Goal: Task Accomplishment & Management: Manage account settings

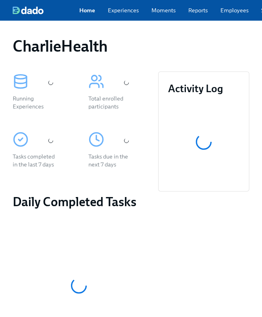
click at [236, 14] on link "Employees" at bounding box center [235, 10] width 28 height 8
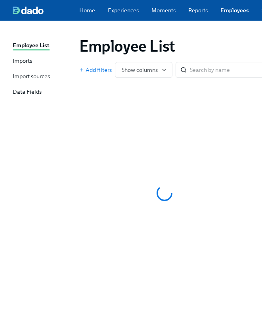
click at [231, 14] on link "Employees" at bounding box center [235, 10] width 29 height 8
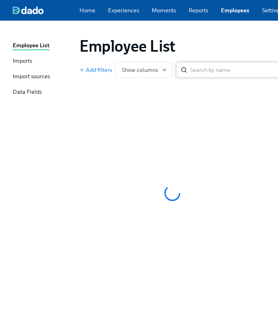
click at [219, 71] on input "search" at bounding box center [242, 70] width 105 height 16
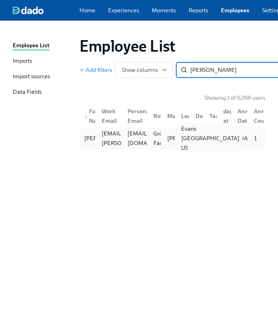
type input "nick bro"
click at [183, 134] on div "Evans GA US" at bounding box center [210, 138] width 65 height 29
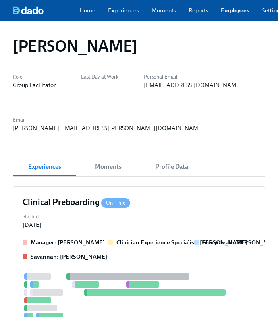
scroll to position [440, 0]
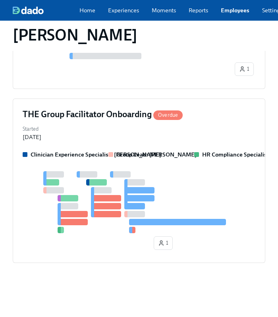
click at [183, 134] on div "Started Aug 07, 2025" at bounding box center [139, 131] width 233 height 17
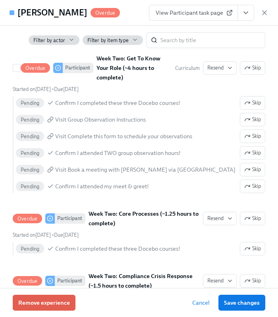
scroll to position [1012, 0]
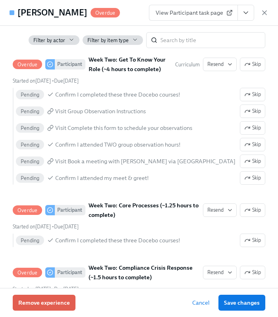
click at [253, 15] on button "View task page" at bounding box center [245, 13] width 17 height 16
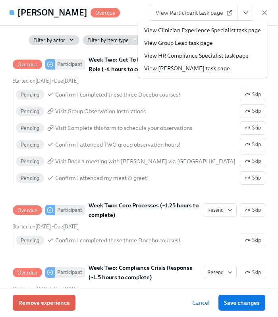
click at [213, 56] on link "View HR Compliance Specialist task page" at bounding box center [196, 56] width 104 height 8
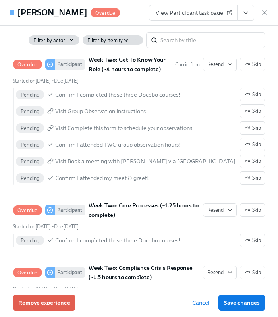
click at [251, 9] on button "View task page" at bounding box center [245, 13] width 17 height 16
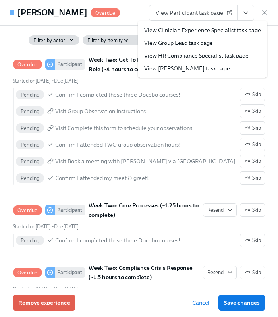
click at [208, 56] on link "View HR Compliance Specialist task page" at bounding box center [196, 56] width 104 height 8
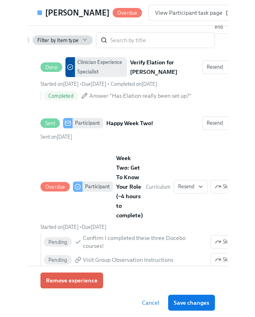
scroll to position [1092, 0]
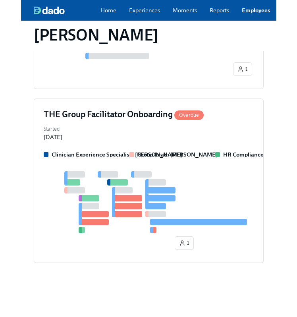
scroll to position [437, 0]
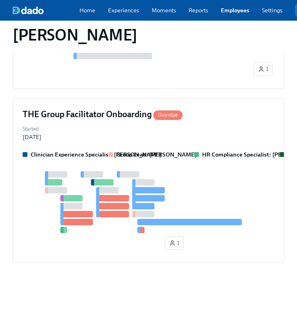
click at [233, 14] on link "Employees" at bounding box center [235, 10] width 29 height 8
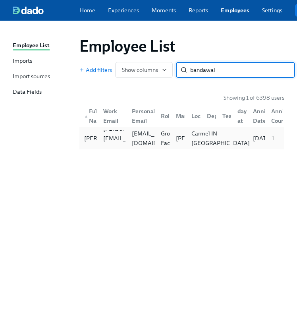
type input "bandawal"
click at [186, 134] on div "Carmel IN [GEOGRAPHIC_DATA]" at bounding box center [192, 138] width 15 height 16
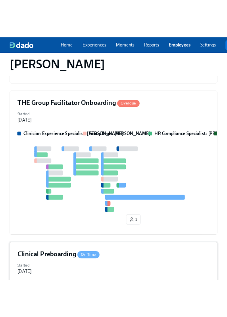
scroll to position [225, 0]
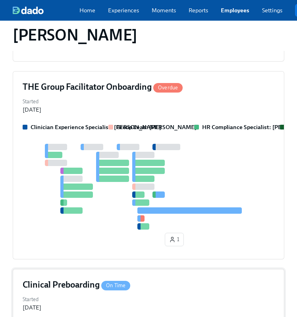
click at [196, 150] on div at bounding box center [149, 187] width 252 height 86
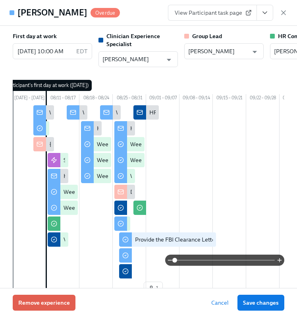
click at [268, 17] on button "View task page" at bounding box center [264, 13] width 17 height 16
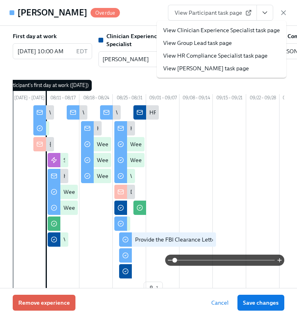
click at [226, 58] on link "View HR Compliance Specialist task page" at bounding box center [215, 56] width 104 height 8
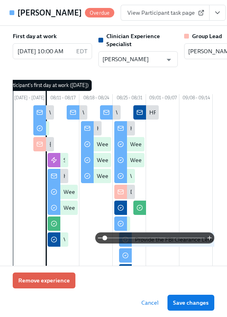
click at [206, 15] on div "View Participant task page" at bounding box center [180, 13] width 119 height 16
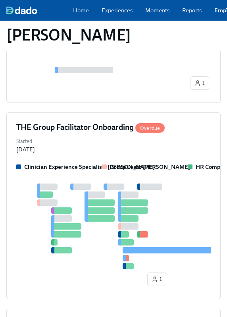
click at [218, 8] on div "Home Experiences Moments Reports Employees Settings Review us on G2 Help Center…" at bounding box center [202, 10] width 405 height 21
click at [218, 13] on link "Employees" at bounding box center [228, 10] width 29 height 8
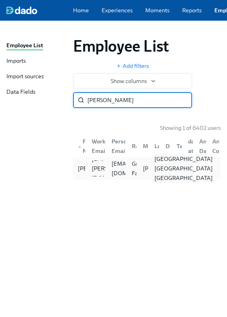
type input "rideout"
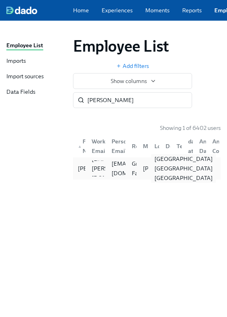
click at [153, 165] on div "[GEOGRAPHIC_DATA] [GEOGRAPHIC_DATA] [GEOGRAPHIC_DATA]" at bounding box center [183, 168] width 65 height 29
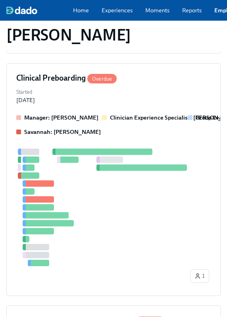
scroll to position [443, 0]
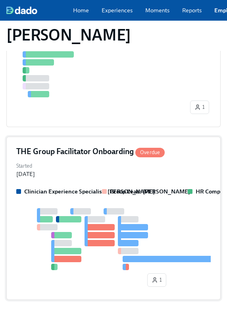
click at [152, 136] on div "THE Group Facilitator Onboarding Overdue Started Aug 07, 2025 Clinician Experie…" at bounding box center [113, 217] width 214 height 163
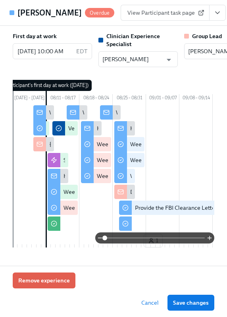
click at [213, 15] on icon "View task page" at bounding box center [217, 13] width 8 height 8
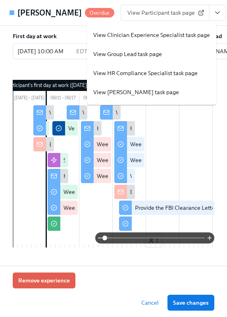
click at [136, 72] on link "View HR Compliance Specialist task page" at bounding box center [145, 73] width 104 height 8
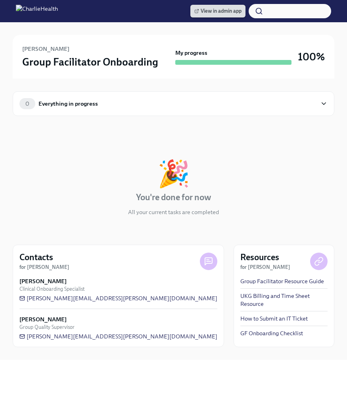
click at [219, 8] on span "View in admin app" at bounding box center [217, 11] width 47 height 8
click at [142, 103] on div "0 Everything in progress" at bounding box center [168, 103] width 298 height 11
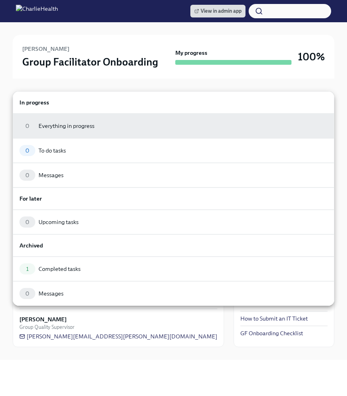
click at [142, 103] on h6 "In progress" at bounding box center [173, 102] width 308 height 9
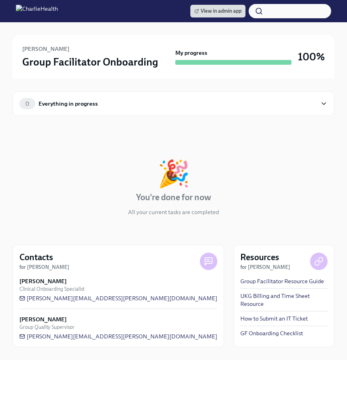
click at [142, 103] on div "0 Everything in progress" at bounding box center [168, 103] width 298 height 11
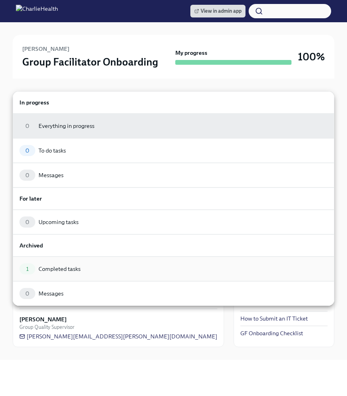
click at [94, 264] on div "1 Completed tasks" at bounding box center [173, 268] width 308 height 11
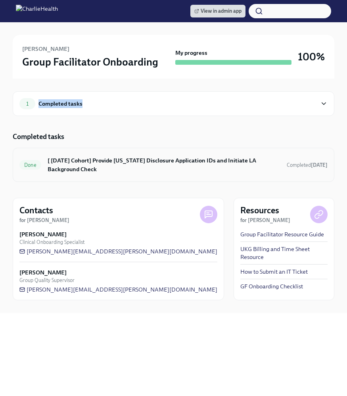
click at [129, 159] on h6 "[ [DATE] Cohort] Provide [US_STATE] Disclosure Application IDs and Initiate LA …" at bounding box center [164, 164] width 233 height 17
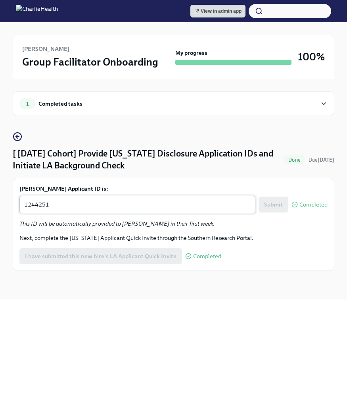
click at [85, 204] on textarea "1244251" at bounding box center [137, 205] width 227 height 10
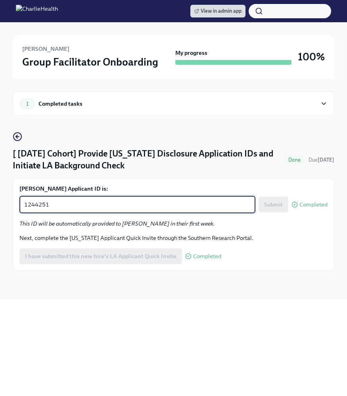
click at [85, 204] on textarea "1244251" at bounding box center [137, 205] width 227 height 10
paste textarea "5953"
type textarea "1245953"
click at [275, 205] on span "Submit" at bounding box center [273, 204] width 19 height 8
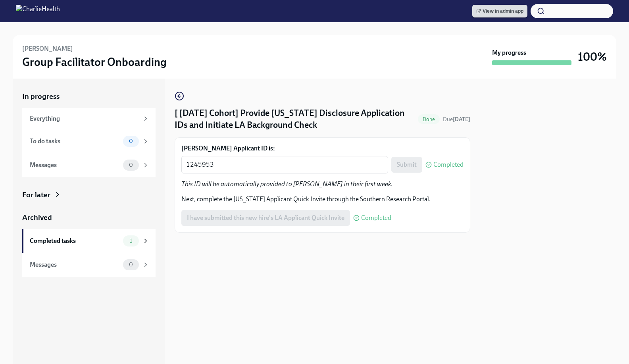
click at [347, 12] on span "View in admin app" at bounding box center [499, 11] width 47 height 8
click at [347, 15] on span "View in admin app" at bounding box center [499, 11] width 47 height 8
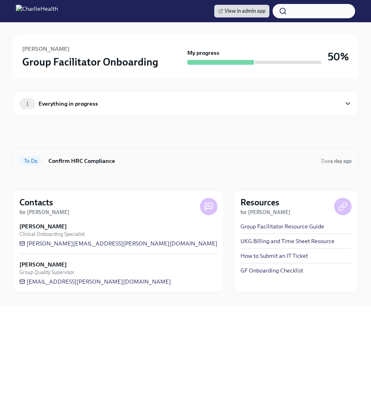
click at [119, 169] on div "To Do Confirm HRC Compliance Due a day ago" at bounding box center [186, 161] width 346 height 26
click at [124, 102] on div "1 Everything in progress" at bounding box center [179, 103] width 321 height 11
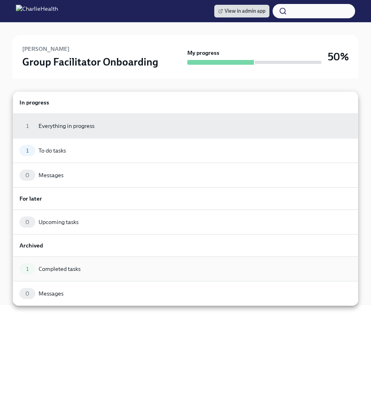
click at [75, 271] on div "1 Completed tasks" at bounding box center [185, 268] width 332 height 11
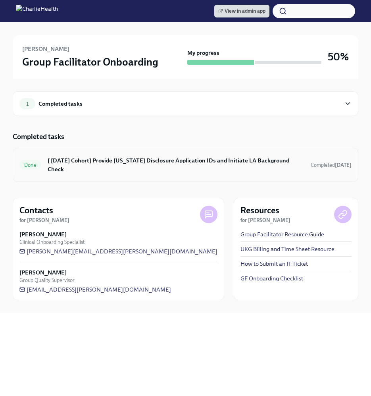
click at [109, 162] on h6 "[ [DATE] Cohort] Provide [US_STATE] Disclosure Application IDs and Initiate LA …" at bounding box center [176, 164] width 257 height 17
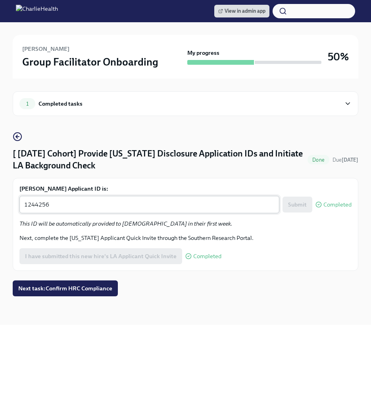
click at [117, 206] on textarea "1244256" at bounding box center [149, 205] width 250 height 10
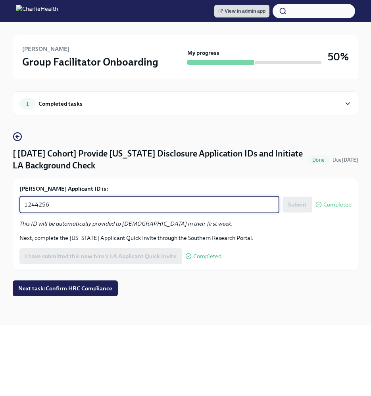
click at [117, 206] on textarea "1244256" at bounding box center [149, 205] width 250 height 10
paste textarea "5960"
type textarea "1245960"
click at [304, 205] on span "Submit" at bounding box center [297, 204] width 19 height 8
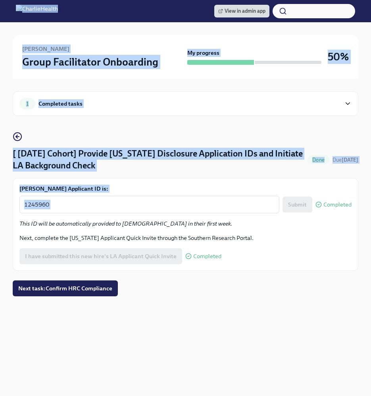
drag, startPoint x: 304, startPoint y: 205, endPoint x: 99, endPoint y: -21, distance: 304.8
click at [99, 0] on html "View in admin app Mariam Bandawal Group Facilitator Onboarding My progress 50% …" at bounding box center [185, 202] width 371 height 404
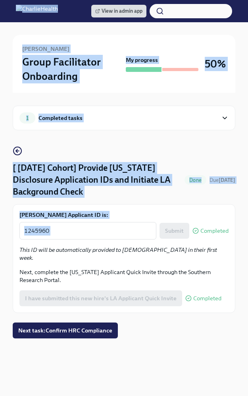
click at [2, 74] on div "Mariam Bandawal Group Facilitator Onboarding My progress 50% 1 Completed tasks …" at bounding box center [124, 194] width 248 height 344
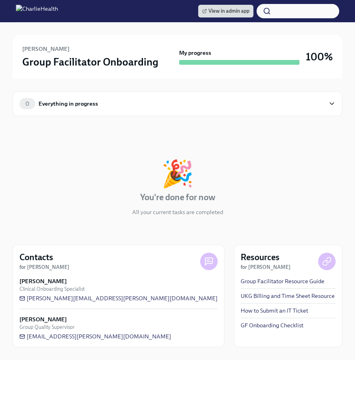
click at [134, 98] on div "0 Everything in progress" at bounding box center [171, 103] width 305 height 11
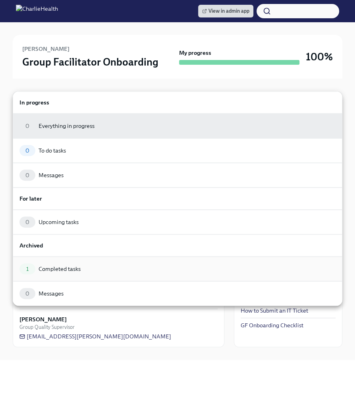
click at [67, 258] on div "1 Completed tasks" at bounding box center [177, 268] width 329 height 25
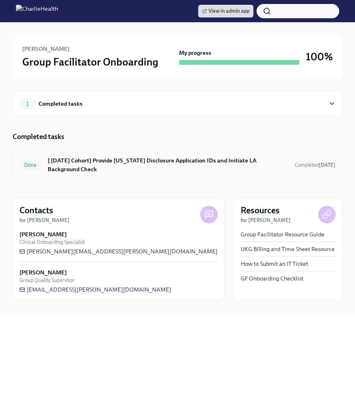
click at [108, 150] on div "Done [ [DATE] Cohort] Provide [US_STATE] Disclosure Application IDs and Initiat…" at bounding box center [177, 165] width 329 height 34
click at [108, 167] on h6 "[ [DATE] Cohort] Provide [US_STATE] Disclosure Application IDs and Initiate LA …" at bounding box center [168, 164] width 240 height 17
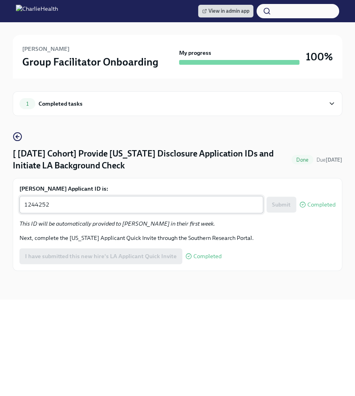
click at [108, 201] on textarea "1244252" at bounding box center [141, 205] width 234 height 10
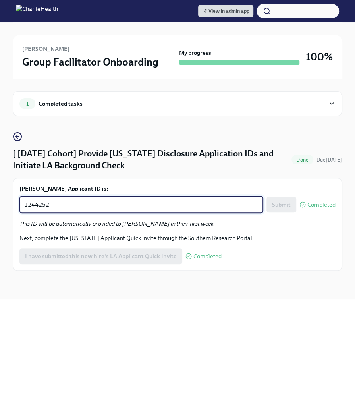
paste textarea "596"
type textarea "1245962"
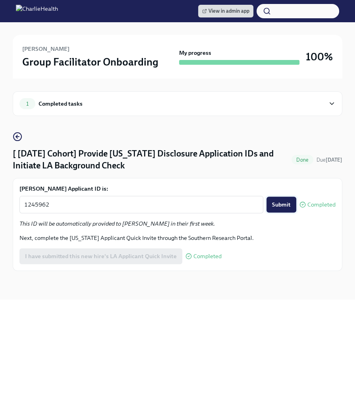
click at [283, 204] on span "Submit" at bounding box center [281, 204] width 19 height 8
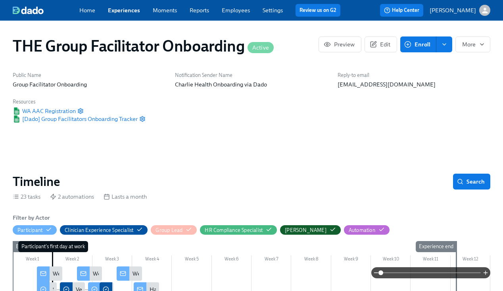
click at [207, 11] on link "Reports" at bounding box center [199, 10] width 19 height 7
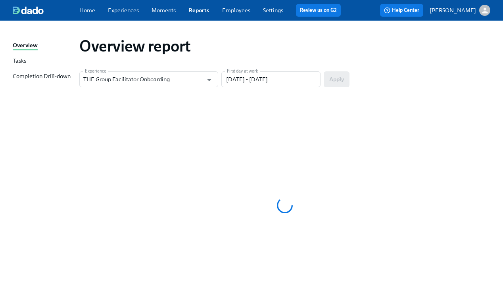
click at [236, 12] on link "Employees" at bounding box center [236, 10] width 28 height 7
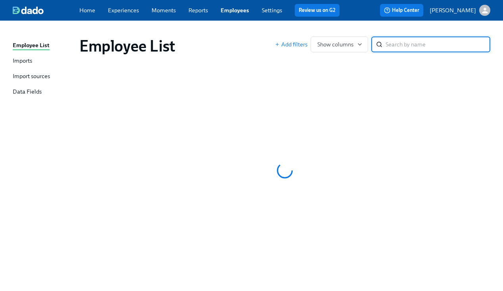
click at [419, 44] on input "search" at bounding box center [438, 45] width 105 height 16
click at [426, 29] on div "Employee List Imports Import sources Data Fields Employee List Add filters Show…" at bounding box center [251, 156] width 503 height 271
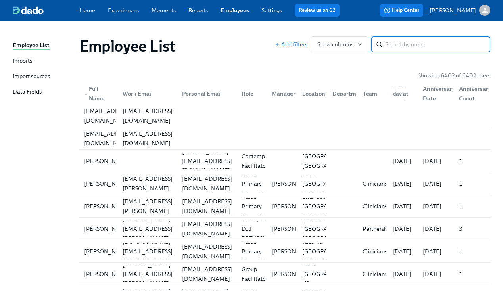
click at [433, 40] on input "search" at bounding box center [438, 45] width 105 height 16
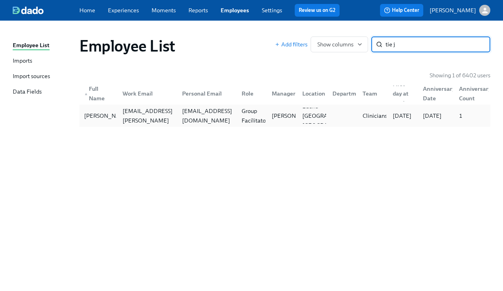
type input "tie j"
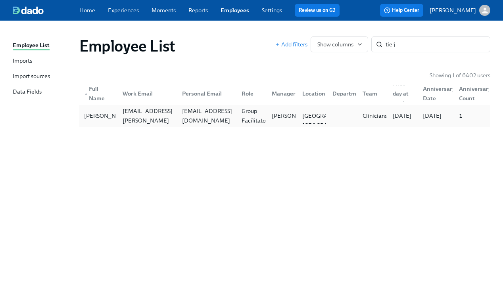
click at [233, 118] on div "tieshasjohnson@gmail.com" at bounding box center [207, 115] width 56 height 19
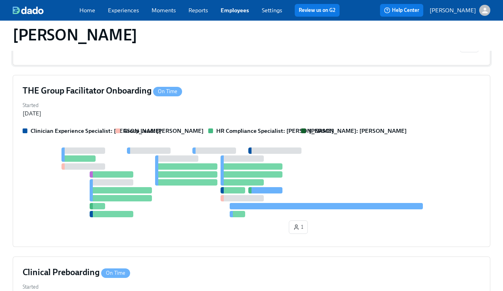
scroll to position [150, 0]
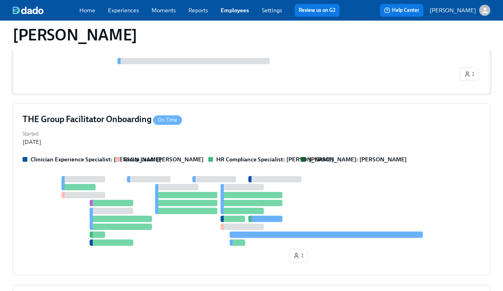
click at [272, 147] on div "THE Group Facilitator Onboarding On Time Started Aug 07, 2025 Clinician Experie…" at bounding box center [252, 190] width 478 height 172
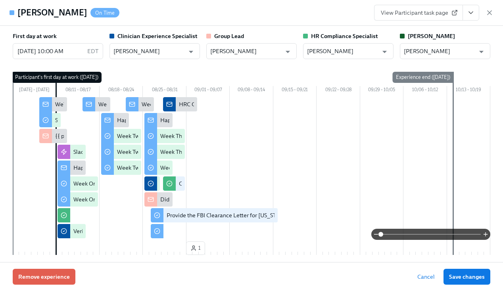
click at [473, 12] on icon "View task page" at bounding box center [471, 13] width 8 height 8
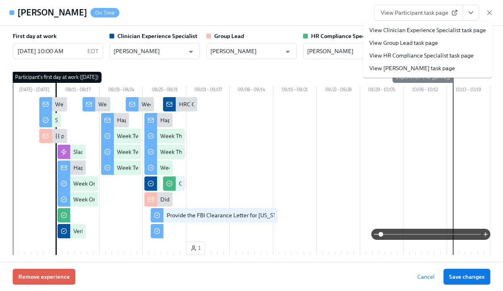
click at [431, 56] on link "View HR Compliance Specialist task page" at bounding box center [421, 56] width 104 height 8
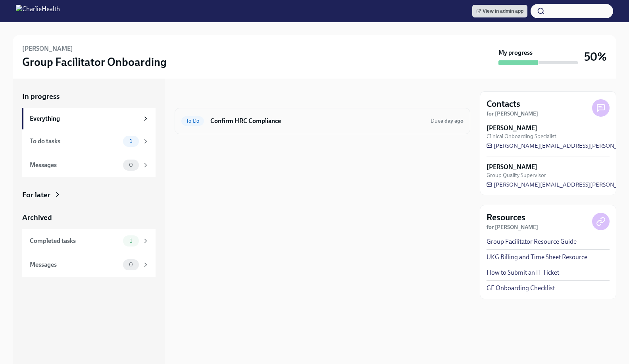
click at [294, 117] on h6 "Confirm HRC Compliance" at bounding box center [317, 121] width 214 height 9
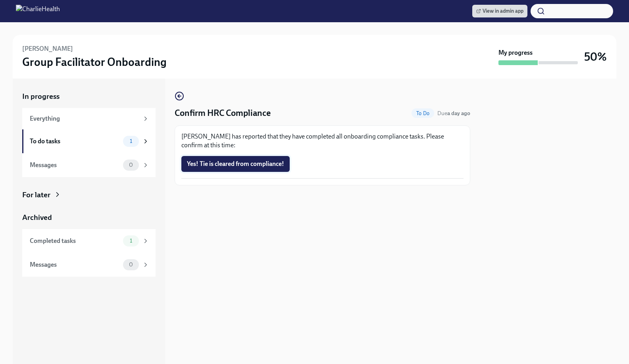
click at [250, 163] on span "Yes! Tie is cleared from compliance!" at bounding box center [235, 164] width 97 height 8
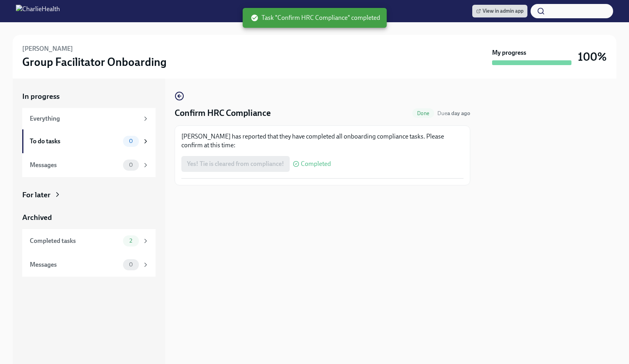
click at [334, 255] on div "Confirm HRC Compliance Done Due a day ago Tie Johnson has reported that they ha…" at bounding box center [323, 221] width 296 height 285
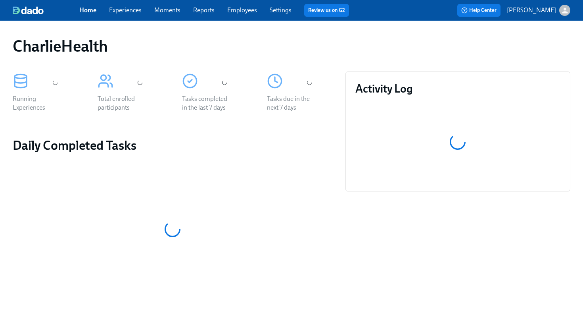
click at [248, 16] on div "Home Experiences Moments Reports Employees Settings Review us on G2" at bounding box center [217, 10] width 276 height 13
click at [244, 11] on link "Employees" at bounding box center [242, 10] width 30 height 8
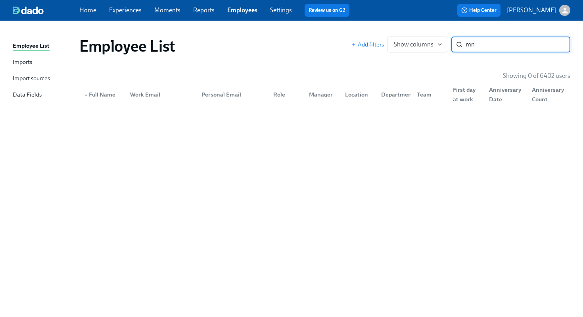
type input "m"
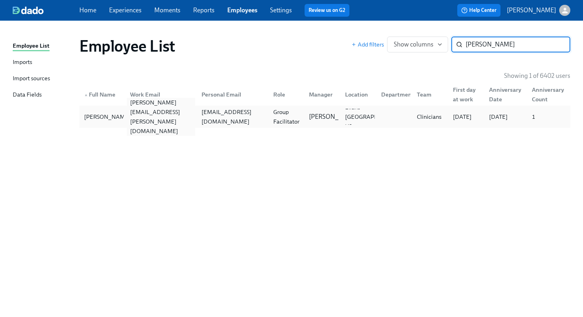
type input "[PERSON_NAME]"
click at [166, 109] on div "[PERSON_NAME][EMAIL_ADDRESS][PERSON_NAME][DOMAIN_NAME]" at bounding box center [160, 117] width 72 height 16
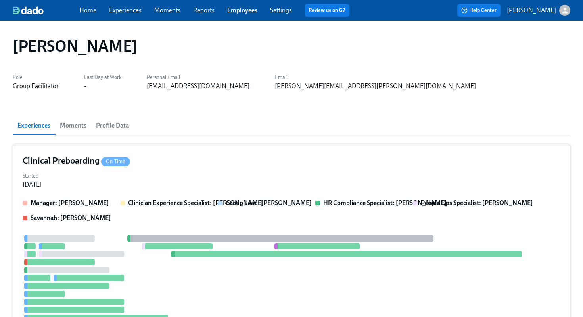
click at [292, 161] on div "Clinical Preboarding On Time" at bounding box center [292, 161] width 538 height 12
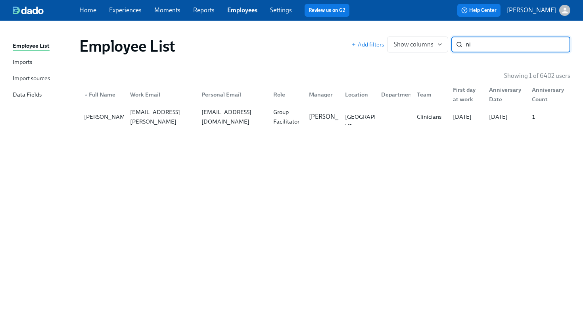
type input "n"
type input "[PERSON_NAME] b"
click at [422, 113] on div "Clinicians" at bounding box center [429, 117] width 31 height 10
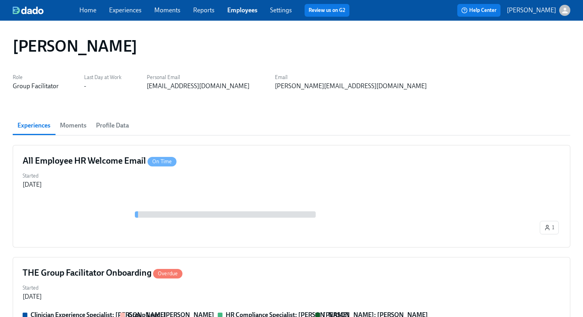
scroll to position [17, 0]
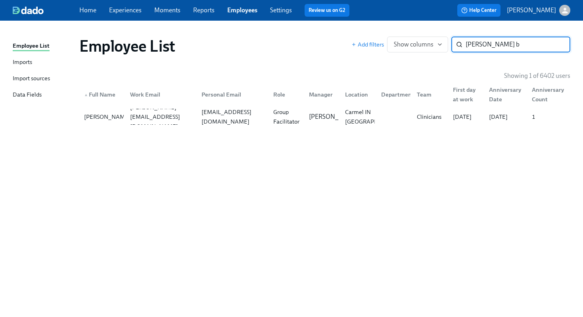
click at [506, 48] on input "[PERSON_NAME] b" at bounding box center [518, 45] width 105 height 16
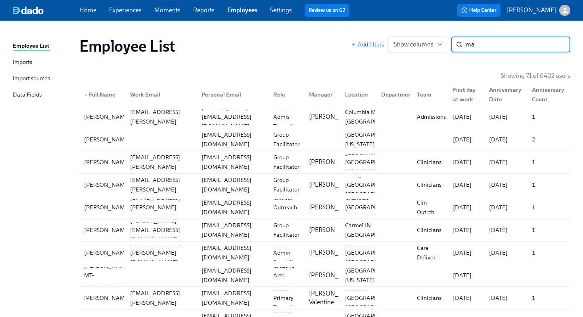
type input "m"
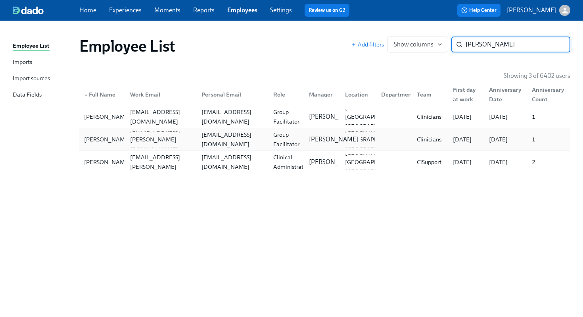
type input "[PERSON_NAME]"
click at [333, 140] on p "[PERSON_NAME]" at bounding box center [333, 139] width 49 height 9
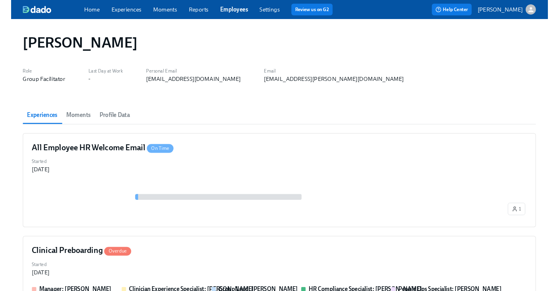
scroll to position [34, 0]
